Goal: Complete application form: Complete application form

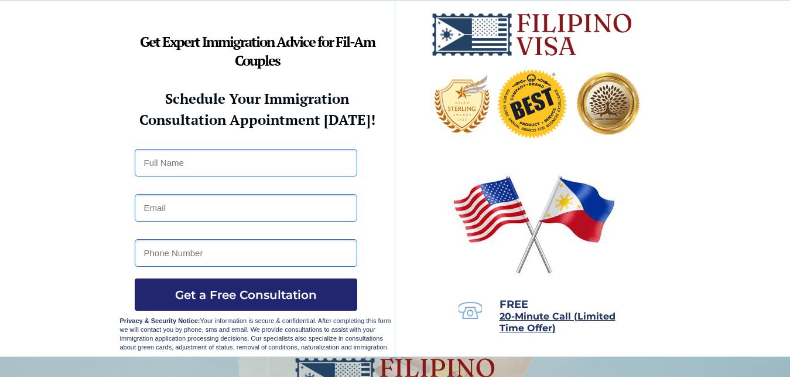
click at [272, 151] on input "text" at bounding box center [246, 163] width 223 height 28
click at [235, 163] on input "RICHARD NAPPOLINNG LIAGON" at bounding box center [246, 163] width 223 height 28
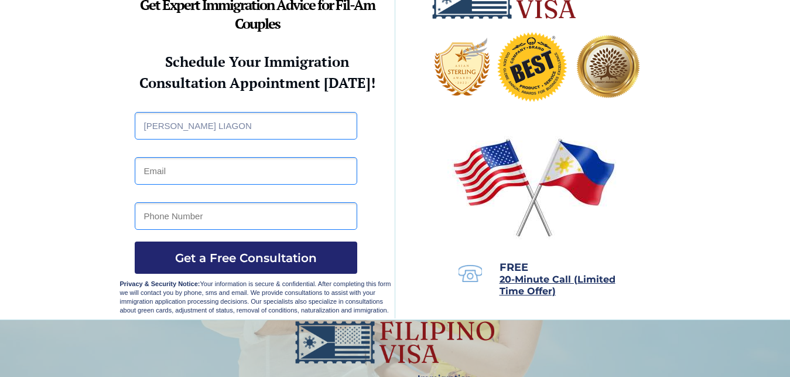
scroll to position [60, 0]
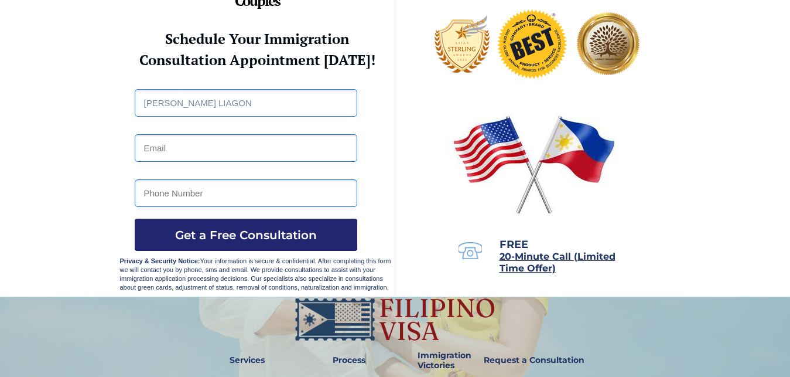
type input "RICHARD NAPPOLING LIAGON"
click at [174, 151] on input "email" at bounding box center [246, 148] width 223 height 28
type input "[EMAIL_ADDRESS][DOMAIN_NAME]"
click at [194, 195] on input "tel" at bounding box center [246, 193] width 223 height 28
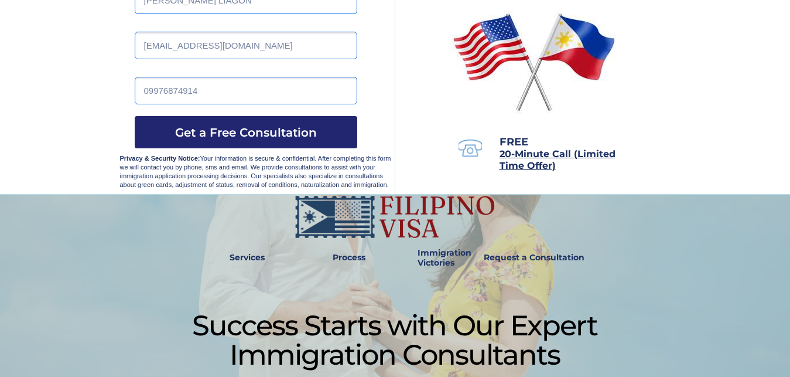
scroll to position [179, 0]
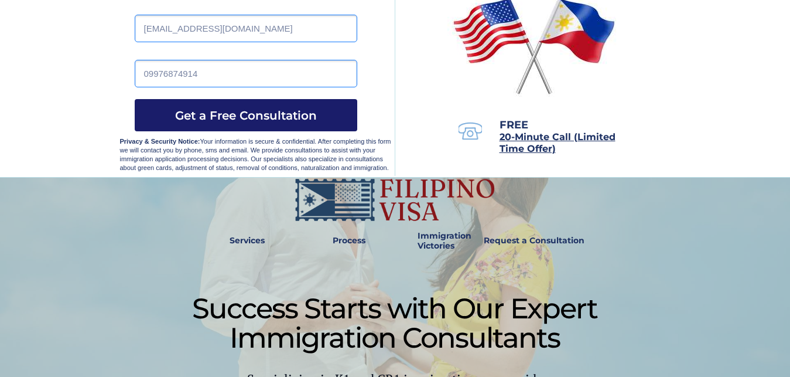
type input "09976874914"
click at [249, 121] on span "Get a Free Consultation" at bounding box center [246, 115] width 223 height 14
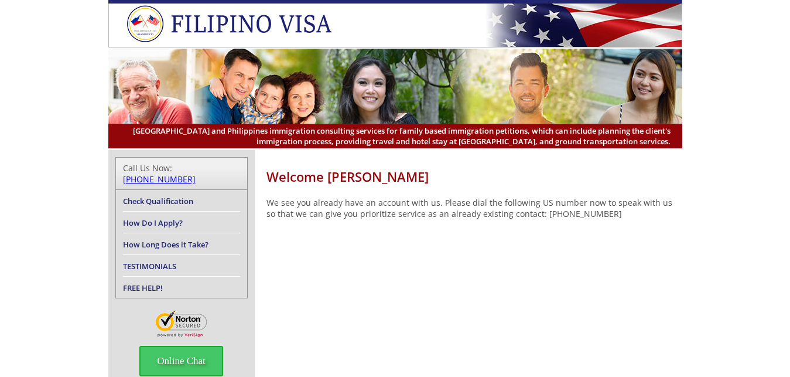
click at [196, 173] on link "[PHONE_NUMBER]" at bounding box center [159, 178] width 73 height 11
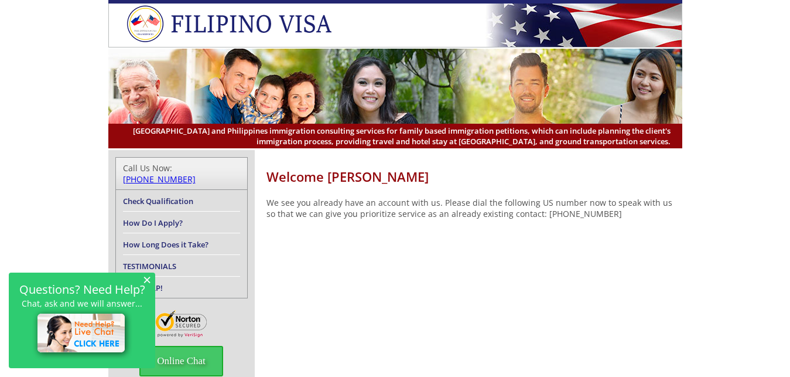
click at [146, 279] on span "×" at bounding box center [147, 279] width 8 height 10
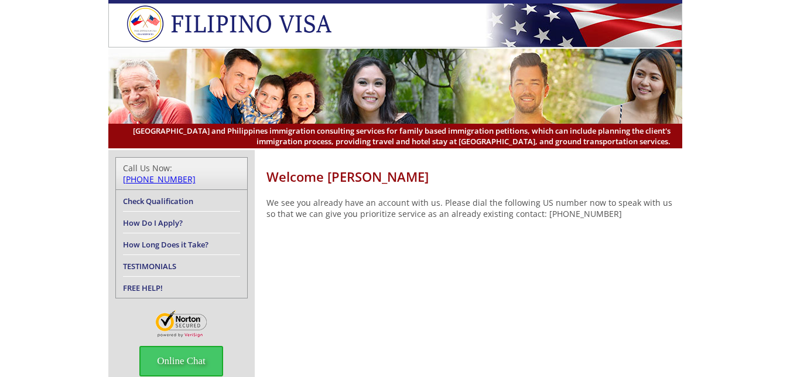
click at [183, 196] on link "Check Qualification" at bounding box center [158, 201] width 70 height 11
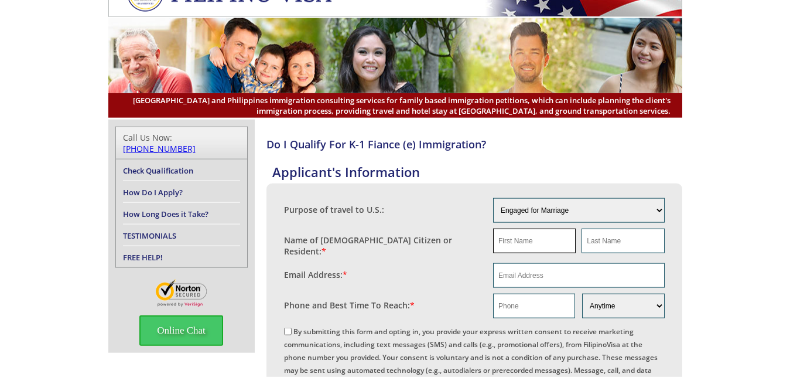
scroll to position [60, 0]
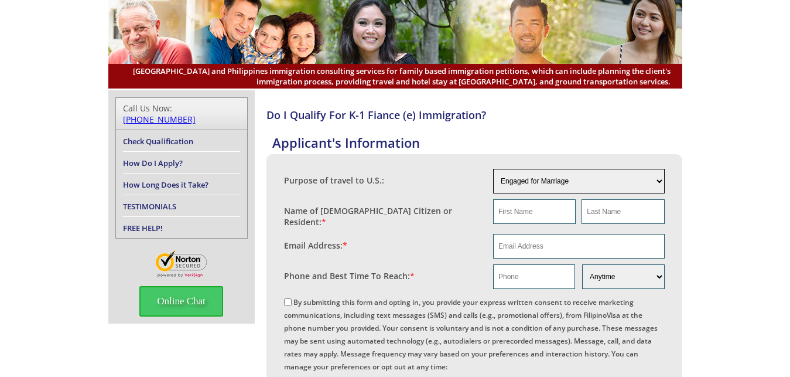
click at [493, 169] on select "Engaged for Marriage Already Married to [DEMOGRAPHIC_DATA] Citizen / Resident F…" at bounding box center [579, 181] width 172 height 25
click at [493, 169] on select "Engaged for Marriage Already Married to U.S. Citizen / Resident For Short Term …" at bounding box center [579, 181] width 172 height 25
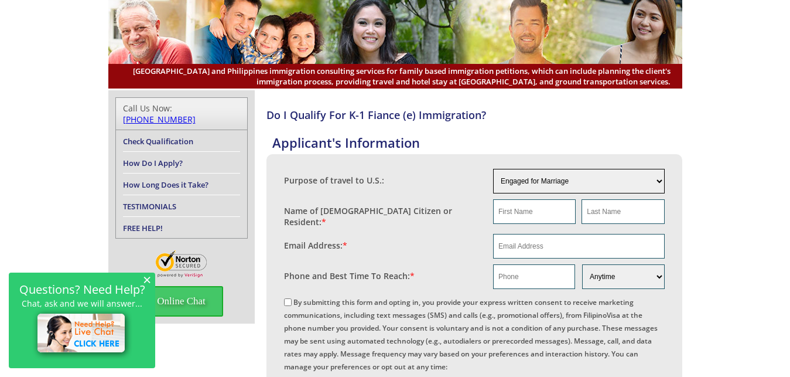
select select "5"
click option "For A Job" at bounding box center [0, 0] width 0 height 0
click at [555, 214] on input "text" at bounding box center [534, 211] width 83 height 25
click at [500, 209] on input "richard" at bounding box center [534, 211] width 83 height 25
type input "Richard"
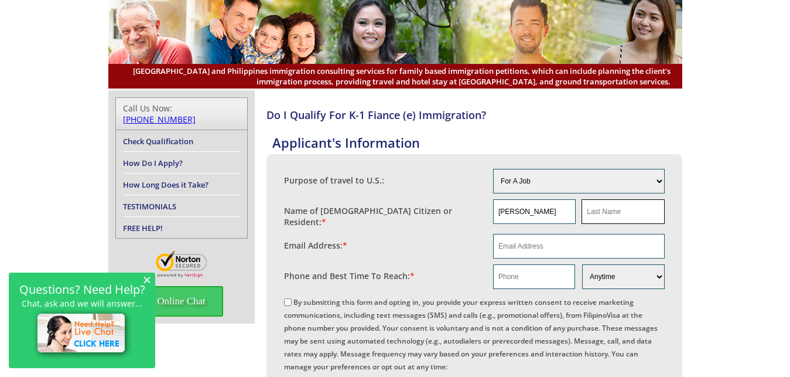
click at [606, 211] on input "text" at bounding box center [623, 211] width 83 height 25
type input "Liagon"
click at [545, 238] on input "email" at bounding box center [579, 246] width 172 height 25
type input "76richardliagon19@gmail.com"
click at [549, 273] on input "text" at bounding box center [534, 276] width 82 height 25
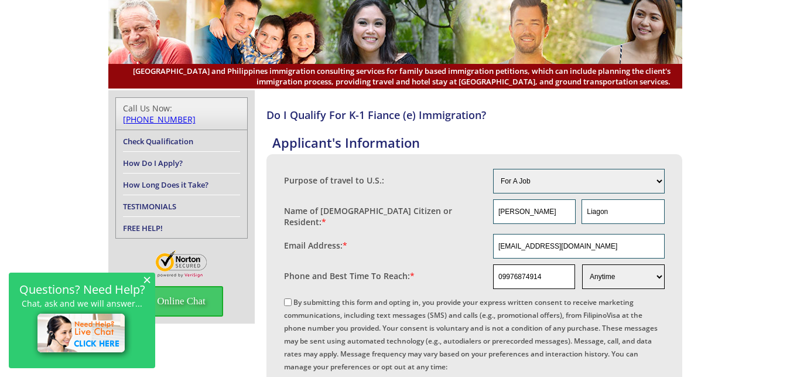
type input "09976874914"
click at [582, 264] on select "Morning Afternoon Evening Weekend Anytime" at bounding box center [623, 276] width 82 height 25
drag, startPoint x: 659, startPoint y: 271, endPoint x: 723, endPoint y: 276, distance: 64.1
click at [287, 298] on input "By submitting this form and opting in, you provide your express written consent…" at bounding box center [288, 302] width 8 height 8
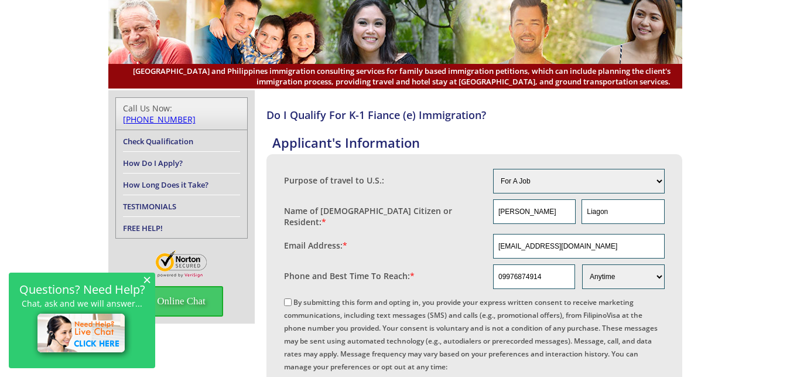
checkbox input "true"
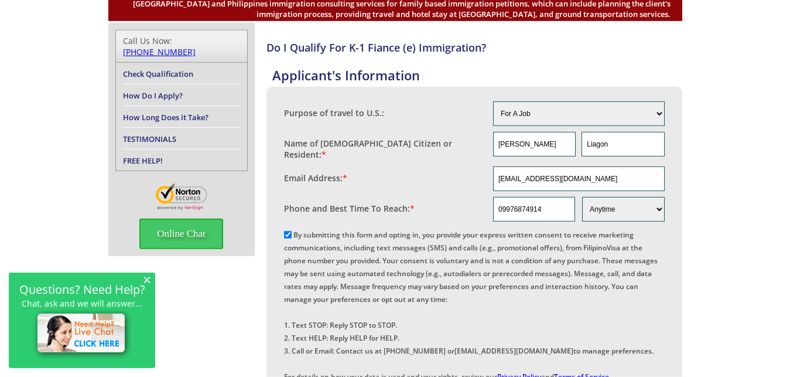
scroll to position [239, 0]
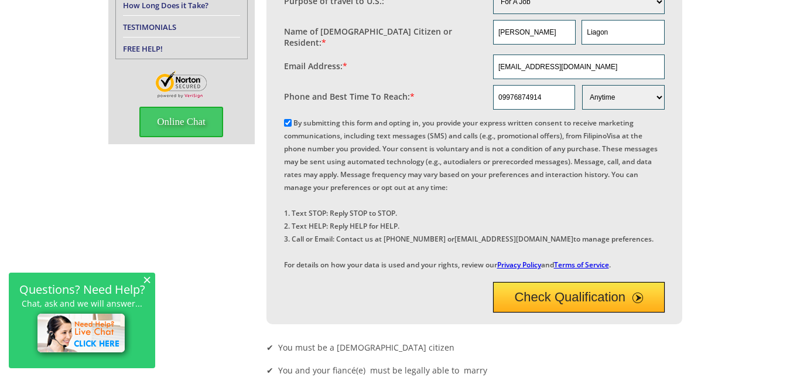
click at [560, 312] on button "Check Qualification" at bounding box center [579, 297] width 172 height 30
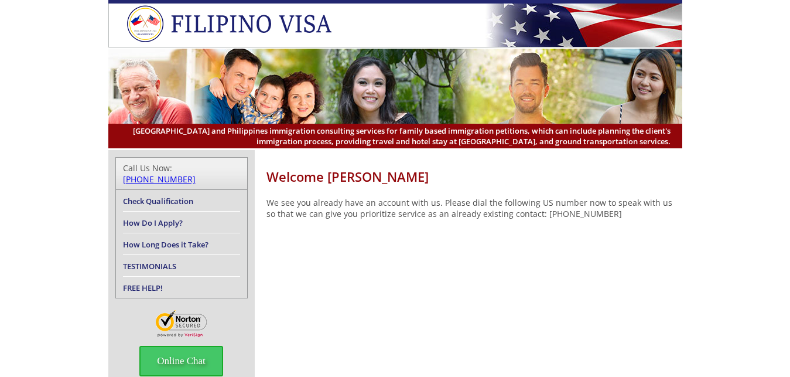
click at [164, 217] on link "How Do I Apply?" at bounding box center [153, 222] width 60 height 11
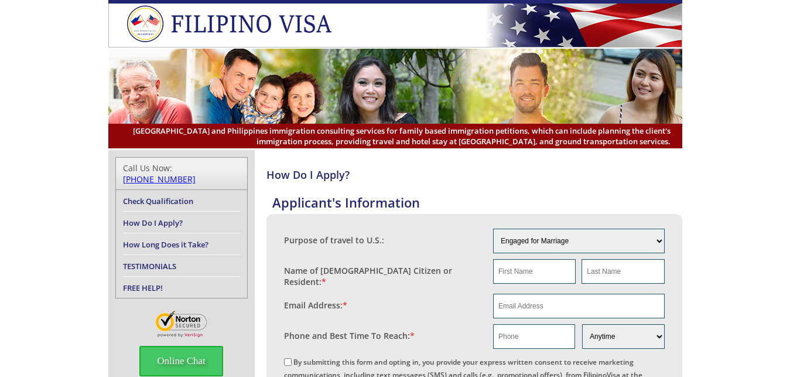
click at [152, 239] on link "How Long Does it Take?" at bounding box center [165, 244] width 85 height 11
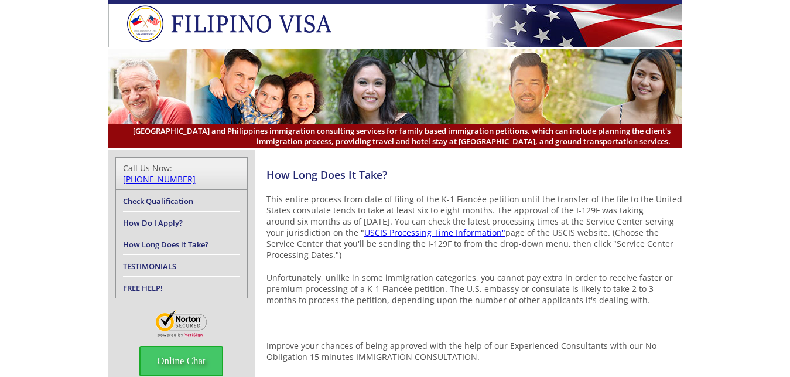
click at [169, 261] on link "TESTIMONIALS" at bounding box center [149, 266] width 53 height 11
